Goal: Information Seeking & Learning: Find specific fact

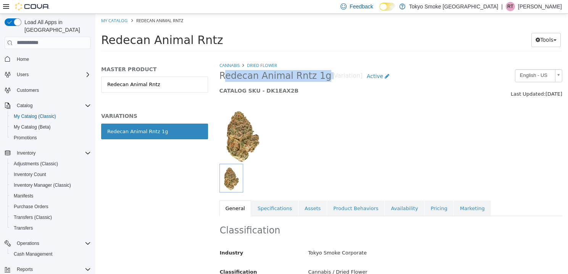
drag, startPoint x: 319, startPoint y: 76, endPoint x: 216, endPoint y: 76, distance: 102.4
click at [216, 76] on div "Redecan Animal Rntz 1g [Variation] Active CATALOG SKU - DK1EAX2B" at bounding box center [347, 83] width 266 height 29
copy h2 "Redecan Animal Rntz 1g"
drag, startPoint x: 285, startPoint y: 92, endPoint x: 260, endPoint y: 92, distance: 25.2
click at [260, 92] on h5 "CATALOG SKU - DK1EAX2B" at bounding box center [347, 90] width 254 height 7
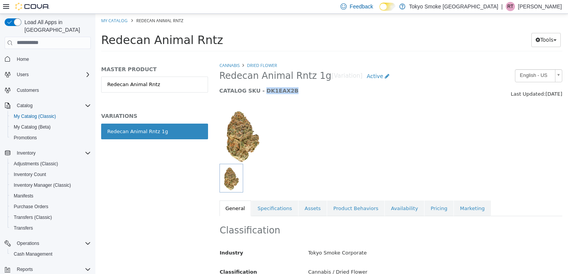
copy h5 "DK1EAX2B"
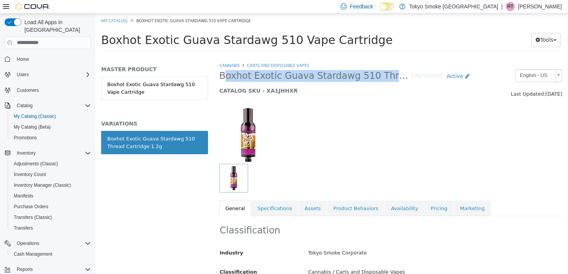
drag, startPoint x: 220, startPoint y: 78, endPoint x: 404, endPoint y: 78, distance: 184.5
click at [404, 78] on span "Boxhot Exotic Guava Stardawg 510 Thread Cartridge 1.2g" at bounding box center [316, 76] width 192 height 12
copy span "Boxhot Exotic Guava Stardawg 510 Thread Ca"
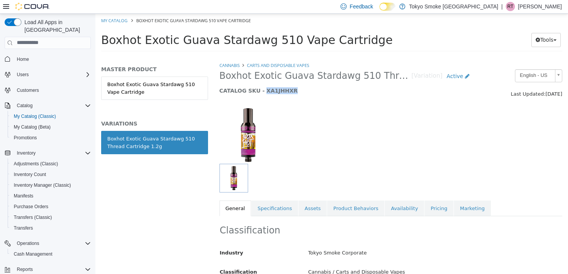
drag, startPoint x: 288, startPoint y: 90, endPoint x: 259, endPoint y: 90, distance: 29.0
click at [259, 90] on h5 "CATALOG SKU - XA1JHHXR" at bounding box center [347, 90] width 254 height 7
copy h5 "XA1JHHXR"
